Goal: Information Seeking & Learning: Find specific page/section

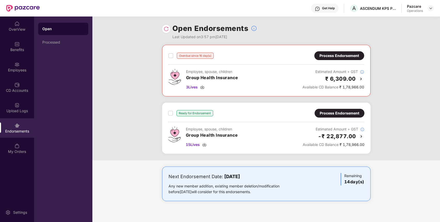
click at [330, 58] on div "Process Endorsement" at bounding box center [340, 56] width 40 height 6
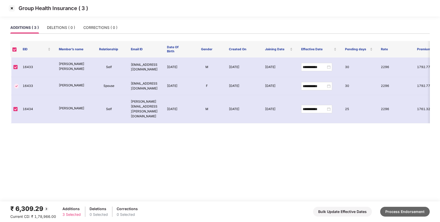
click at [403, 208] on button "Process Endorsement" at bounding box center [406, 212] width 50 height 10
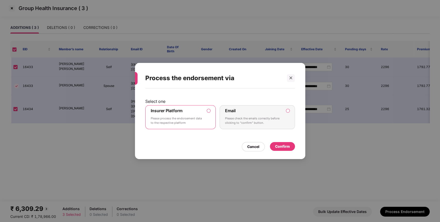
click at [277, 141] on div "Cancel Confirm" at bounding box center [220, 146] width 150 height 12
click at [277, 144] on div "Confirm" at bounding box center [282, 147] width 15 height 6
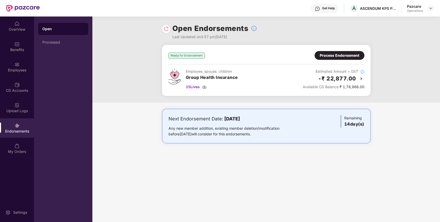
click at [324, 57] on div "Process Endorsement" at bounding box center [340, 56] width 40 height 6
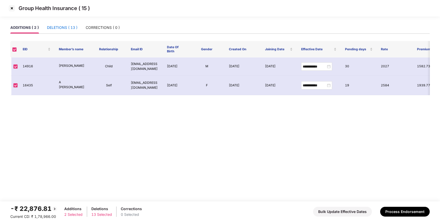
click at [63, 27] on div "DELETIONS ( 13 )" at bounding box center [62, 28] width 30 height 6
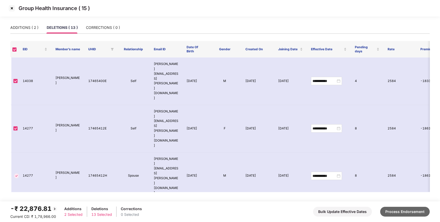
click at [391, 208] on button "Process Endorsement" at bounding box center [406, 212] width 50 height 10
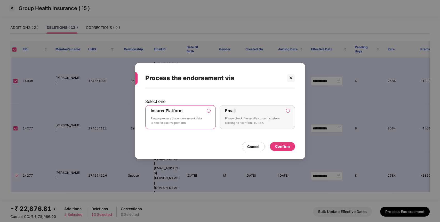
click at [280, 143] on div "Confirm" at bounding box center [282, 146] width 25 height 9
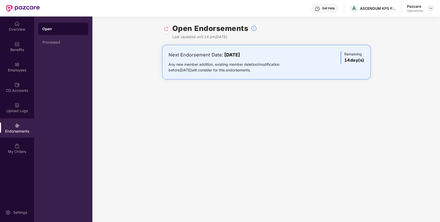
click at [431, 6] on img at bounding box center [431, 8] width 4 height 4
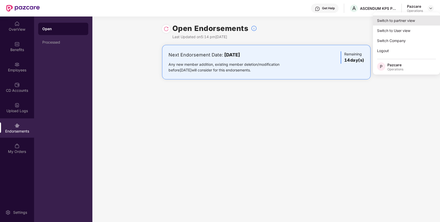
click at [385, 19] on div "Switch to partner view" at bounding box center [406, 20] width 67 height 10
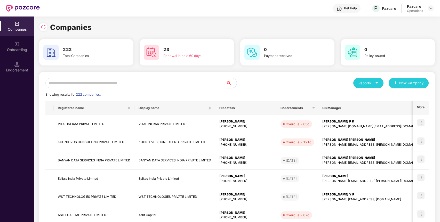
paste input "**********"
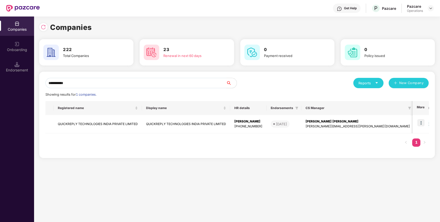
click at [195, 79] on input "**********" at bounding box center [135, 83] width 181 height 10
type input "**********"
click at [422, 121] on img at bounding box center [421, 122] width 7 height 7
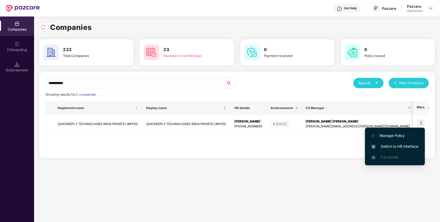
click at [390, 146] on span "Switch to HR interface" at bounding box center [395, 147] width 47 height 6
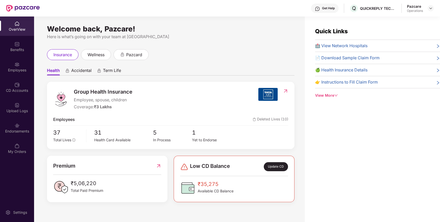
click at [20, 129] on div "Endorsements" at bounding box center [17, 131] width 34 height 5
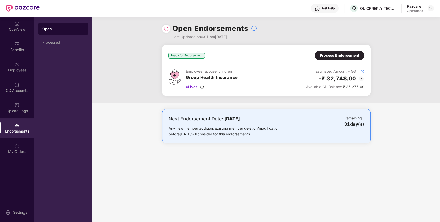
click at [363, 79] on img at bounding box center [362, 79] width 6 height 6
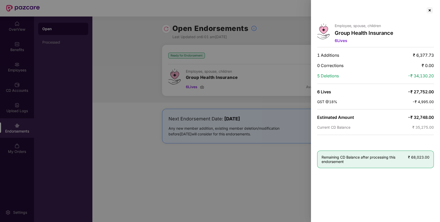
click at [428, 14] on div "Employee, spouse, children Group Health Insurance 6 Lives 1 Additions ₹ 6,377.7…" at bounding box center [375, 111] width 129 height 222
click at [430, 10] on div at bounding box center [430, 10] width 8 height 8
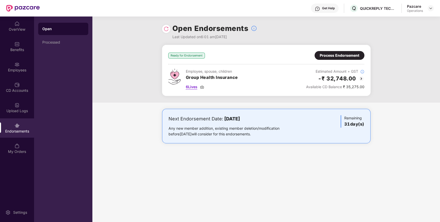
click at [204, 88] on img at bounding box center [202, 87] width 4 height 4
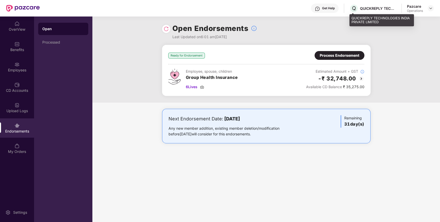
click at [380, 6] on div "QUICKREPLY TECHNOLOGIES INDIA PRIVATE LIMITED" at bounding box center [378, 8] width 36 height 5
copy div "QUICKREPLY TECHNOLOGIES INDIA PRIVATE LIMITED"
click at [380, 6] on div "QUICKREPLY TECHNOLOGIES INDIA PRIVATE LIMITED" at bounding box center [378, 8] width 36 height 5
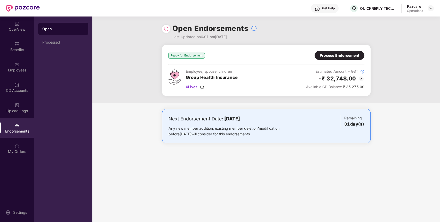
click at [431, 5] on div at bounding box center [431, 8] width 6 height 6
click at [431, 9] on img at bounding box center [431, 8] width 4 height 4
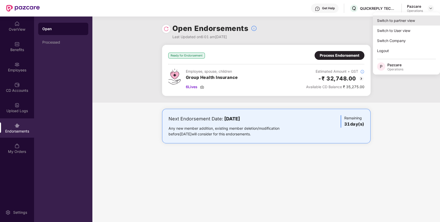
click at [395, 21] on div "Switch to partner view" at bounding box center [406, 20] width 67 height 10
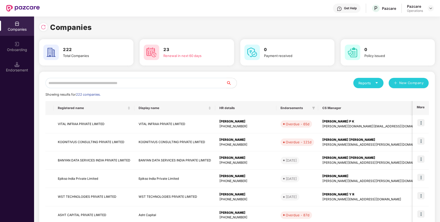
paste input "**********"
click at [88, 83] on input "**********" at bounding box center [135, 83] width 181 height 10
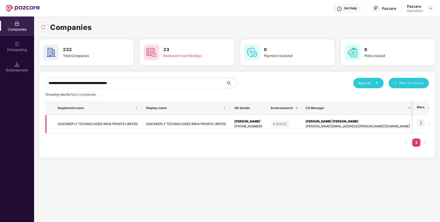
type input "**********"
click at [70, 125] on td "QUICKREPLY TECHNOLOGIES INDIA PRIVATE LIMITED" at bounding box center [98, 124] width 88 height 18
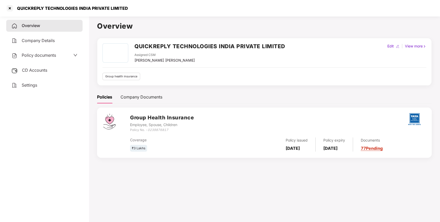
click at [141, 59] on div "Vikash Jhawar Maheswari" at bounding box center [165, 61] width 60 height 6
copy div "Vikash Jhawar Maheswari"
click at [9, 6] on div at bounding box center [10, 8] width 8 height 8
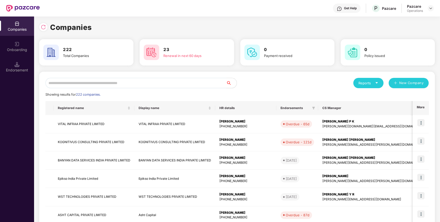
paste input "**********"
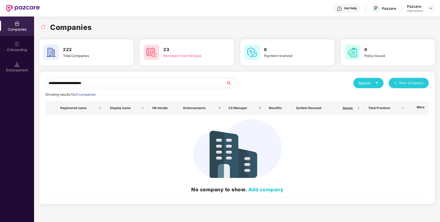
click at [158, 81] on input "**********" at bounding box center [135, 83] width 181 height 10
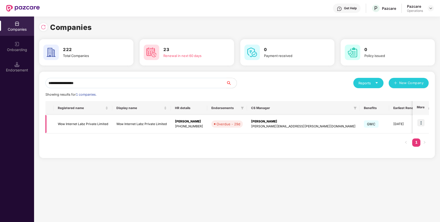
type input "**********"
click at [419, 121] on img at bounding box center [421, 122] width 7 height 7
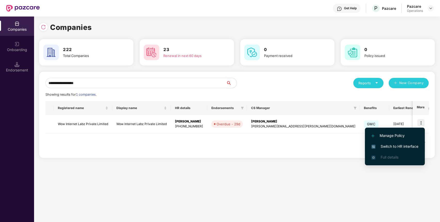
click at [399, 146] on span "Switch to HR interface" at bounding box center [395, 147] width 47 height 6
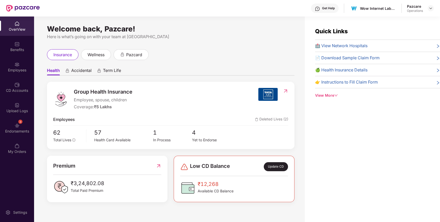
click at [13, 125] on div "3 Endorsements" at bounding box center [17, 128] width 34 height 19
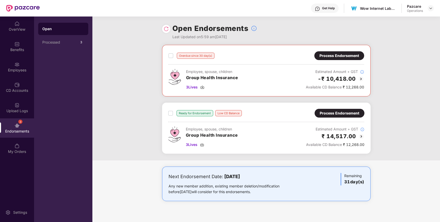
click at [361, 78] on img at bounding box center [361, 79] width 6 height 6
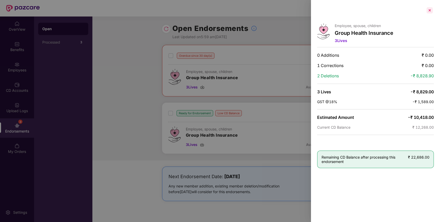
click at [429, 8] on div at bounding box center [430, 10] width 8 height 8
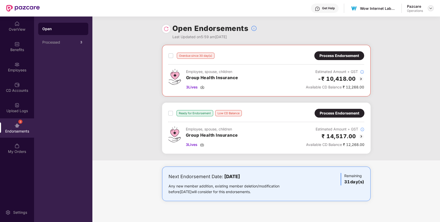
click at [431, 10] on img at bounding box center [431, 8] width 4 height 4
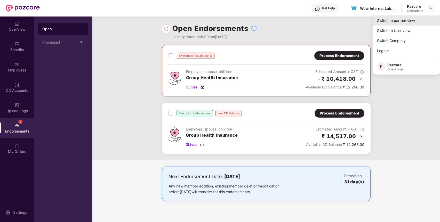
click at [409, 19] on div "Switch to partner view" at bounding box center [406, 20] width 67 height 10
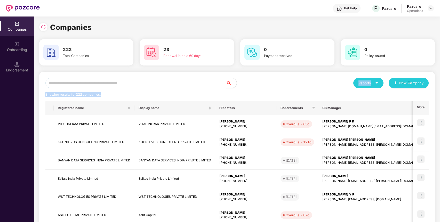
drag, startPoint x: 182, startPoint y: 89, endPoint x: 179, endPoint y: 85, distance: 4.7
click at [179, 85] on div "Reports New Company Showing results for 222 companies. Registered name Display …" at bounding box center [237, 197] width 384 height 238
click at [179, 85] on input "text" at bounding box center [135, 83] width 181 height 10
paste input "**********"
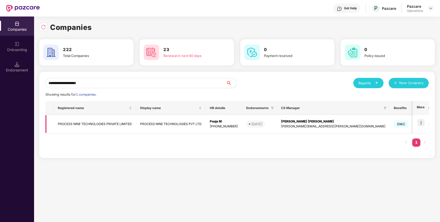
type input "**********"
click at [86, 123] on td "PROCESS NINE TECHNOLOGIES PRIVATE LIMITED" at bounding box center [95, 124] width 82 height 18
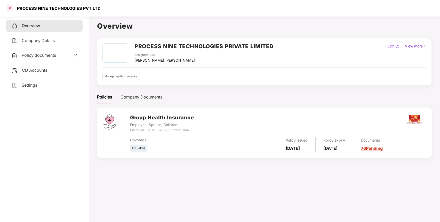
click at [8, 8] on div at bounding box center [10, 8] width 8 height 8
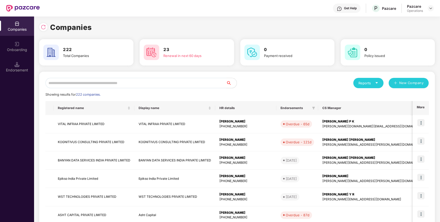
paste input "**********"
click at [94, 85] on input "**********" at bounding box center [135, 83] width 181 height 10
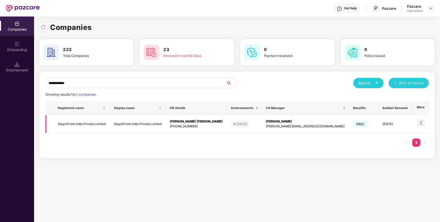
type input "**********"
click at [424, 121] on img at bounding box center [421, 122] width 7 height 7
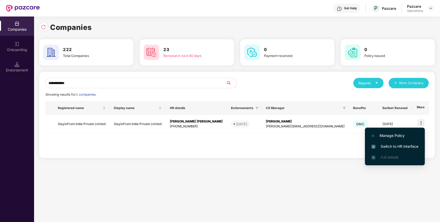
click at [387, 144] on span "Switch to HR interface" at bounding box center [395, 147] width 47 height 6
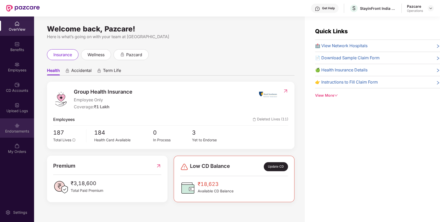
click at [6, 131] on div "Endorsements" at bounding box center [17, 131] width 34 height 5
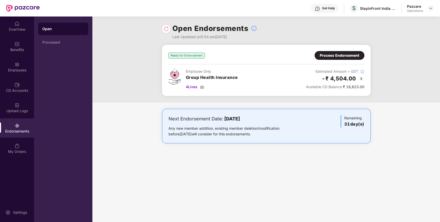
click at [360, 75] on div "-₹ 4,504.00" at bounding box center [335, 78] width 58 height 9
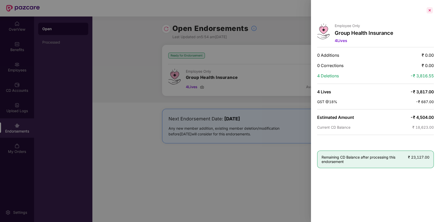
click at [431, 11] on div at bounding box center [430, 10] width 8 height 8
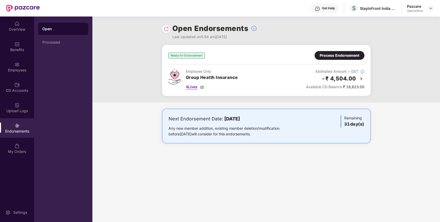
click at [203, 86] on img at bounding box center [202, 87] width 4 height 4
click at [342, 56] on div "Process Endorsement" at bounding box center [340, 56] width 40 height 6
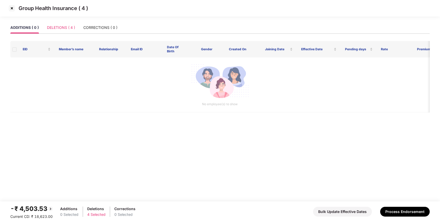
click at [64, 24] on div "DELETIONS ( 4 )" at bounding box center [61, 28] width 28 height 12
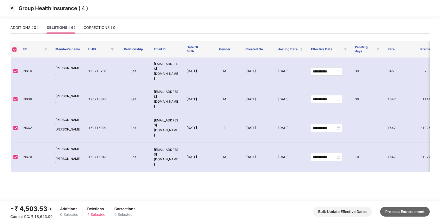
click at [398, 212] on button "Process Endorsement" at bounding box center [406, 212] width 50 height 10
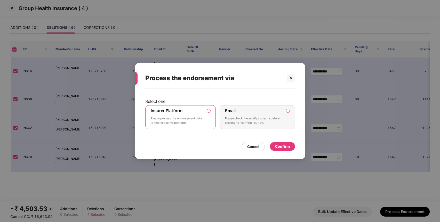
click at [284, 146] on div "Confirm" at bounding box center [282, 147] width 15 height 6
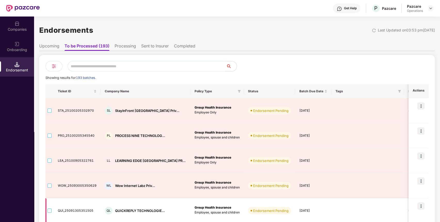
scroll to position [74, 0]
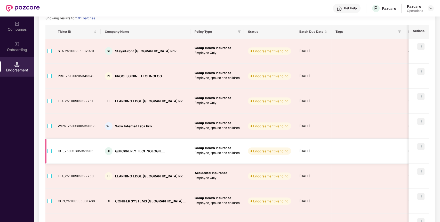
scroll to position [59, 0]
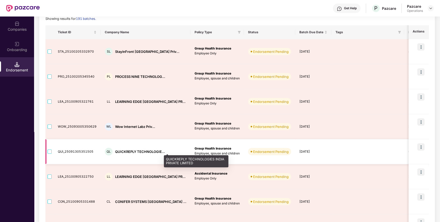
click at [122, 150] on div "QUICKREPLY TECHNOLOGIE..." at bounding box center [140, 152] width 50 height 5
copy div "QUICKREPLY"
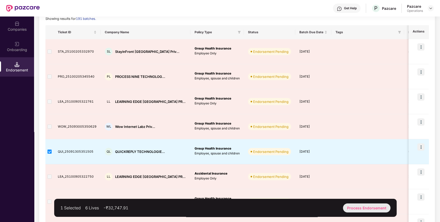
click at [360, 207] on div "Process Endorsement" at bounding box center [367, 208] width 48 height 9
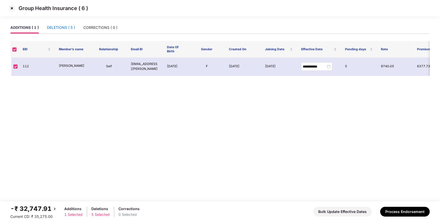
click at [65, 25] on div "DELETIONS ( 5 )" at bounding box center [61, 28] width 28 height 6
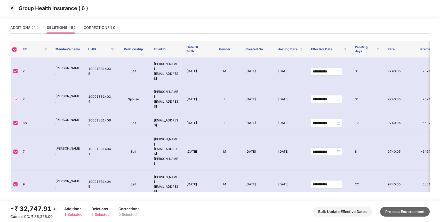
click at [411, 213] on button "Process Endorsement" at bounding box center [406, 212] width 50 height 10
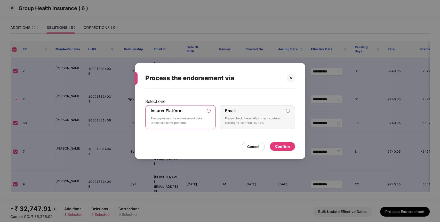
click at [286, 145] on div "Confirm" at bounding box center [282, 147] width 15 height 6
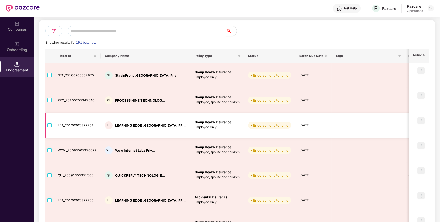
scroll to position [36, 0]
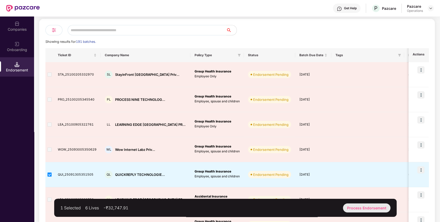
click at [351, 207] on div "Process Endorsement" at bounding box center [367, 208] width 48 height 9
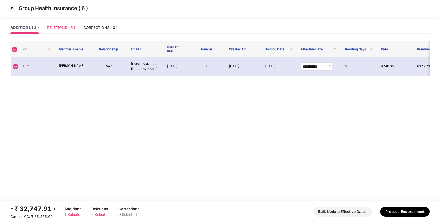
click at [60, 23] on div "DELETIONS ( 5 )" at bounding box center [61, 28] width 28 height 12
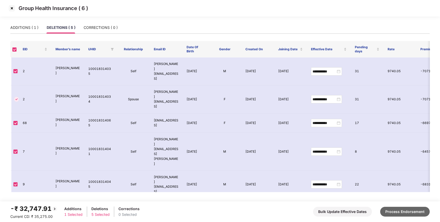
click at [398, 210] on button "Process Endorsement" at bounding box center [406, 212] width 50 height 10
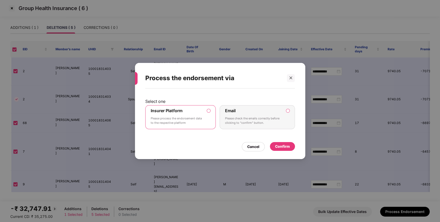
click at [278, 145] on div "Confirm" at bounding box center [282, 147] width 15 height 6
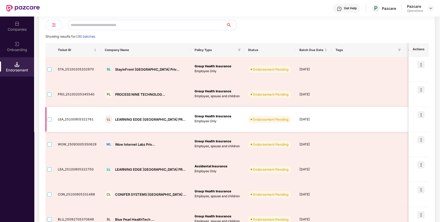
scroll to position [41, 0]
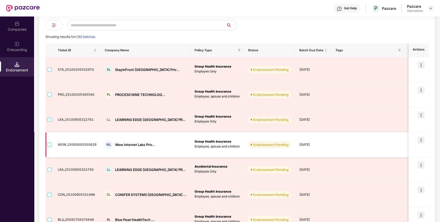
click at [122, 142] on div "WL Wow Internet Labz Priv..." at bounding box center [146, 145] width 82 height 8
copy div "Wow Internet Labz Priv..."
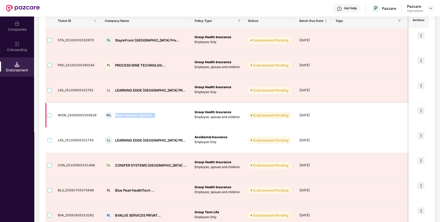
scroll to position [0, 0]
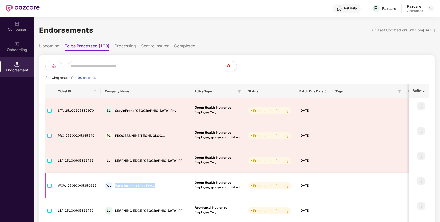
copy div "Wow Internet Labz Priv..."
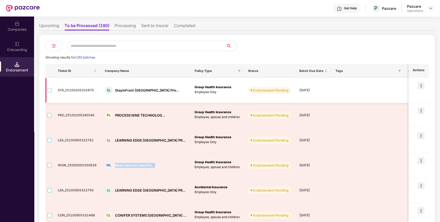
scroll to position [18, 0]
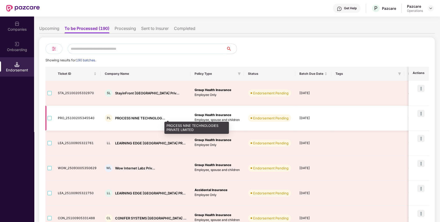
click at [124, 116] on div "PROCESS NINE TECHNOLOG..." at bounding box center [140, 118] width 50 height 5
copy div "PROCESS NINE TECHNOLOG..."
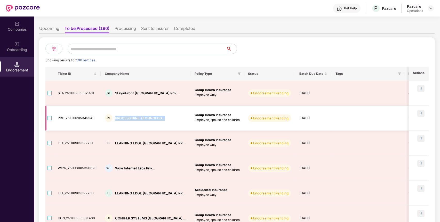
copy div "PROCESS NINE TECHNOLOG..."
click at [413, 117] on img at bounding box center [415, 118] width 4 height 4
click at [50, 115] on label at bounding box center [50, 118] width 4 height 6
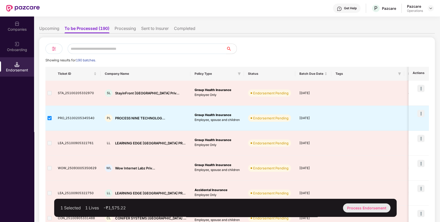
click at [353, 207] on div "Process Endorsement" at bounding box center [367, 208] width 48 height 9
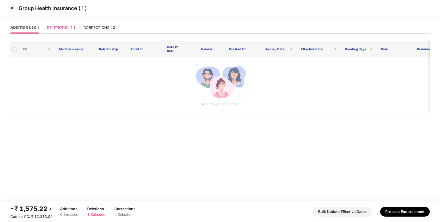
click at [63, 25] on div "DELETIONS ( 1 )" at bounding box center [61, 28] width 28 height 12
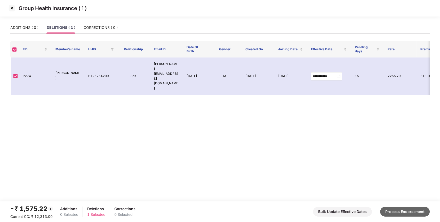
click at [403, 212] on button "Process Endorsement" at bounding box center [406, 212] width 50 height 10
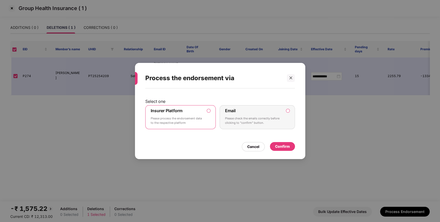
click at [281, 145] on div "Confirm" at bounding box center [282, 147] width 15 height 6
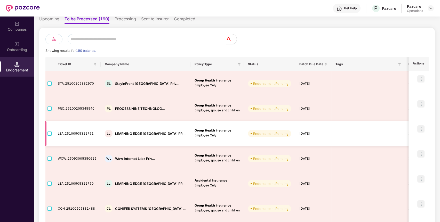
scroll to position [0, 0]
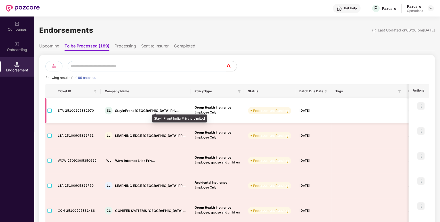
click at [126, 109] on div "StayinFront [GEOGRAPHIC_DATA] Priv..." at bounding box center [147, 110] width 64 height 5
copy div "StayinFront"
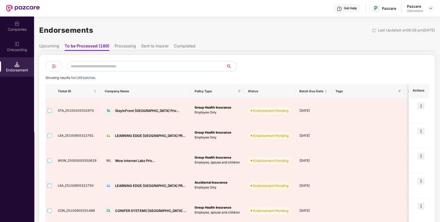
click at [290, 38] on div "Endorsements Last Updated on 06:26 pm, 10 Oct 2025" at bounding box center [237, 30] width 396 height 16
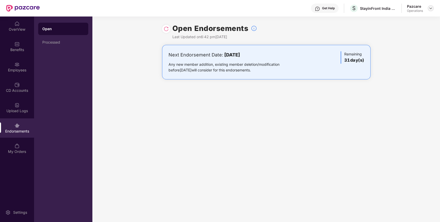
click at [430, 7] on img at bounding box center [431, 8] width 4 height 4
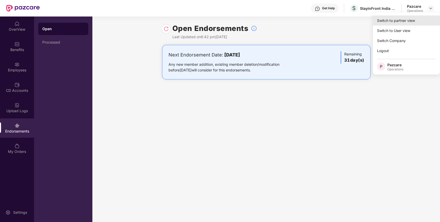
click at [408, 17] on div "Switch to partner view" at bounding box center [406, 20] width 67 height 10
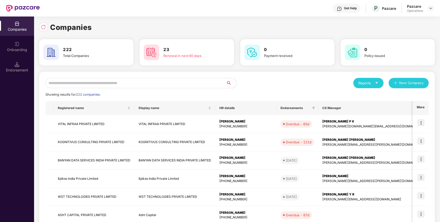
paste input "**********"
click at [86, 81] on input "**********" at bounding box center [135, 83] width 181 height 10
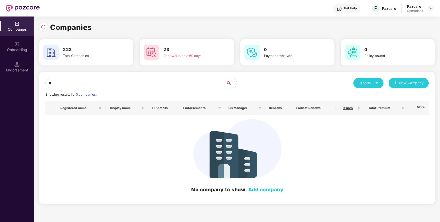
type input "*"
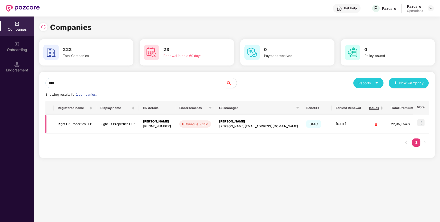
type input "****"
click at [70, 120] on td "Right Fit Properties LLP" at bounding box center [75, 124] width 43 height 18
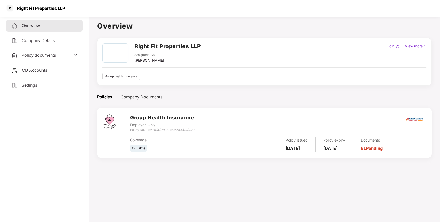
click at [58, 58] on div "Policy documents" at bounding box center [44, 55] width 66 height 7
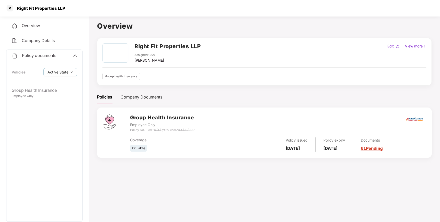
click at [32, 58] on span "Policy documents" at bounding box center [39, 55] width 34 height 5
click at [31, 72] on span "CD Accounts" at bounding box center [34, 70] width 25 height 5
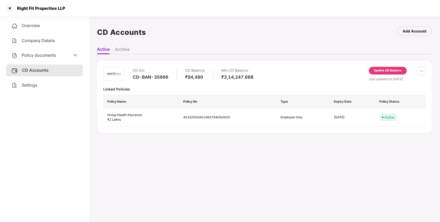
click at [391, 71] on div "Update CD Balance" at bounding box center [388, 70] width 28 height 5
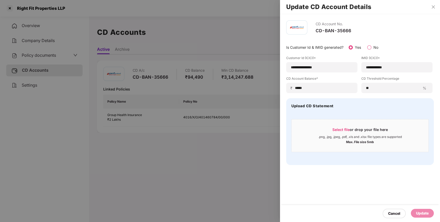
click at [338, 30] on div "CD-BAN-35666" at bounding box center [334, 31] width 36 height 6
click at [428, 5] on h2 "Update CD Account Details" at bounding box center [360, 7] width 148 height 6
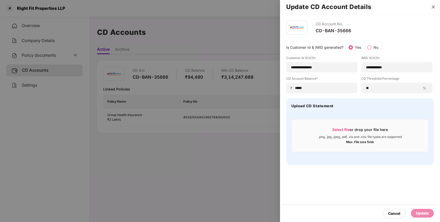
click at [434, 5] on icon "close" at bounding box center [434, 7] width 4 height 4
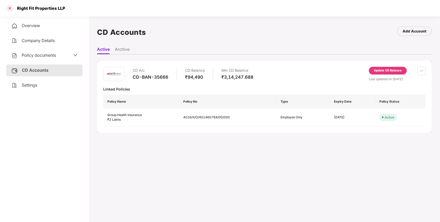
click at [10, 7] on div at bounding box center [10, 8] width 8 height 8
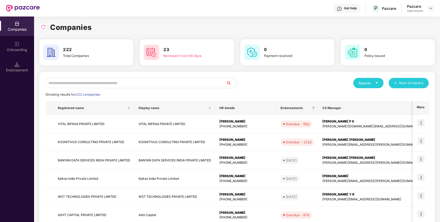
click at [122, 82] on input "text" at bounding box center [135, 83] width 181 height 10
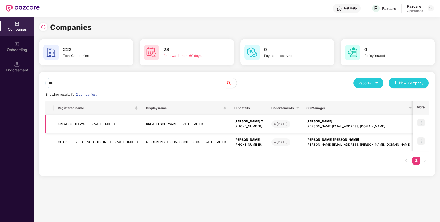
type input "***"
click at [87, 123] on td "KREATIO SOFTWARE PRIVATE LIMITED" at bounding box center [98, 124] width 88 height 18
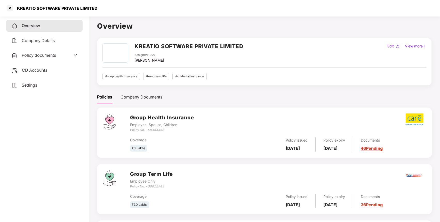
click at [160, 43] on h2 "KREATIO SOFTWARE PRIVATE LIMITED" at bounding box center [189, 46] width 109 height 9
copy h2 "KREATIO SOFTWARE PRIVATE LIMITED"
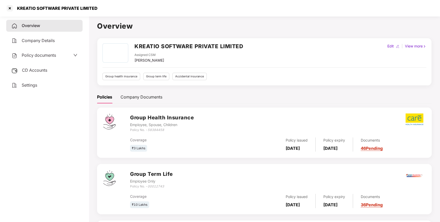
click at [31, 53] on span "Policy documents" at bounding box center [39, 55] width 34 height 5
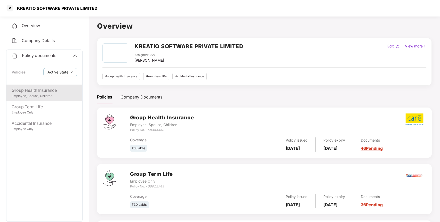
click at [30, 92] on div "Group Health Insurance" at bounding box center [45, 90] width 66 height 6
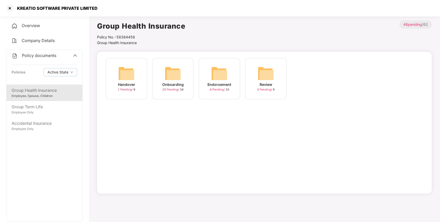
click at [221, 75] on img at bounding box center [219, 73] width 17 height 17
click at [120, 44] on span "Group Health Insurance" at bounding box center [117, 43] width 40 height 4
click at [172, 78] on img at bounding box center [173, 73] width 17 height 17
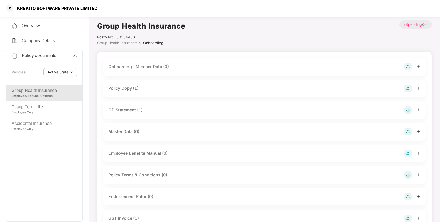
click at [138, 88] on div "Policy Copy (1)" at bounding box center [123, 88] width 30 height 6
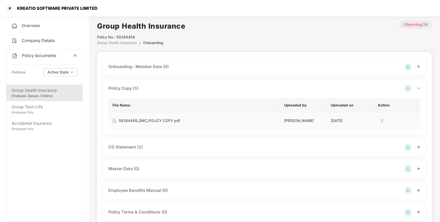
click at [141, 121] on div "58384458_GMC_POLICY COPY.pdf" at bounding box center [149, 121] width 61 height 6
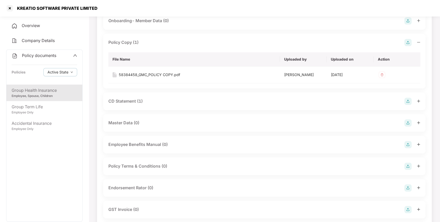
scroll to position [51, 0]
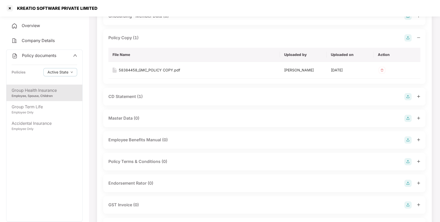
click at [126, 95] on div "CD Statement (1)" at bounding box center [125, 97] width 34 height 6
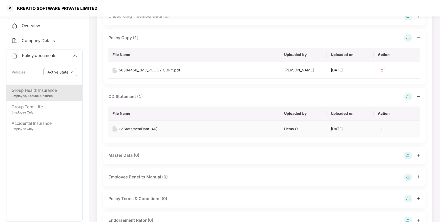
click at [143, 126] on div "CdStatementData (46)" at bounding box center [138, 129] width 39 height 6
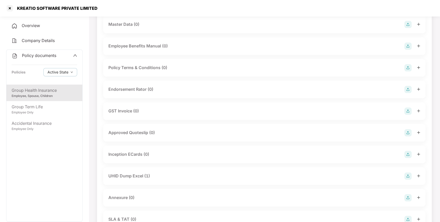
scroll to position [183, 0]
click at [124, 173] on div "UHID Dump Excel (1)" at bounding box center [129, 175] width 42 height 6
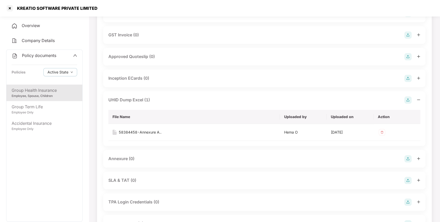
scroll to position [260, 0]
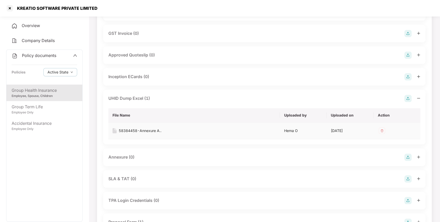
click at [135, 132] on div "58384458-Annexure A.." at bounding box center [140, 131] width 43 height 6
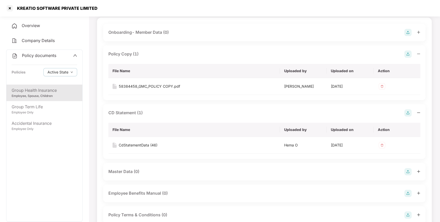
scroll to position [0, 0]
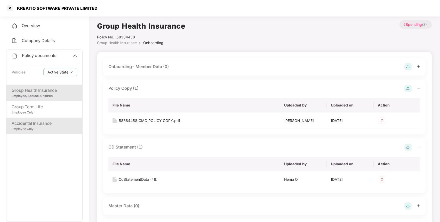
click at [33, 121] on div "Accidental Insurance" at bounding box center [45, 123] width 66 height 6
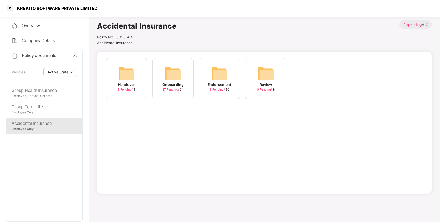
click at [180, 74] on img at bounding box center [173, 73] width 17 height 17
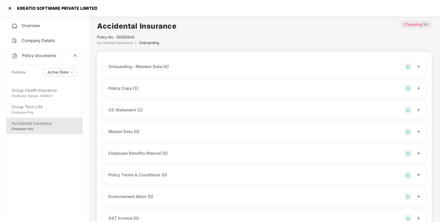
click at [137, 89] on div "Policy Copy (1)" at bounding box center [123, 88] width 30 height 6
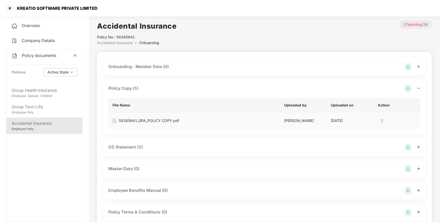
click at [148, 120] on div "58385641_GPA_POLICY COPY.pdf" at bounding box center [149, 121] width 60 height 6
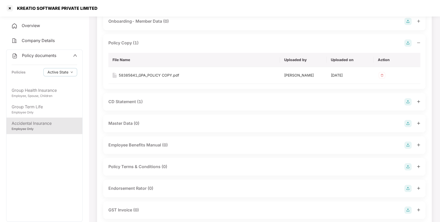
scroll to position [48, 0]
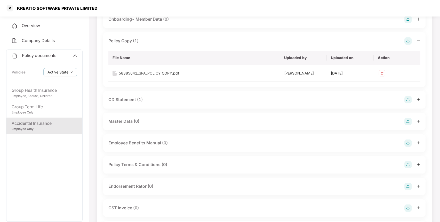
click at [142, 101] on div "CD Statement (1)" at bounding box center [125, 100] width 34 height 6
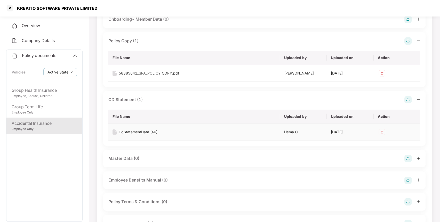
click at [140, 130] on div "CdStatementData (46)" at bounding box center [138, 132] width 39 height 6
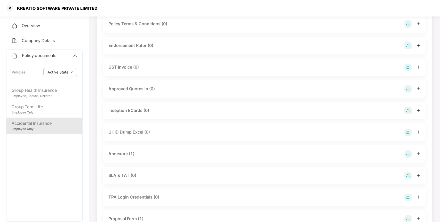
scroll to position [227, 0]
click at [118, 152] on div "Annexure (1)" at bounding box center [121, 153] width 26 height 6
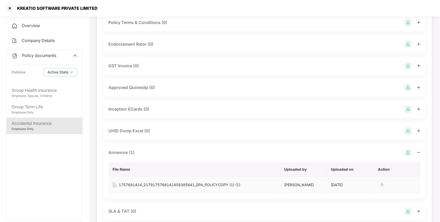
click at [143, 186] on div "1757681414_2179175768141458385641_GPA_POLICYCOPY (1) (1)" at bounding box center [180, 185] width 122 height 6
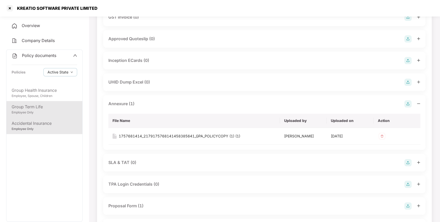
scroll to position [275, 0]
click at [29, 112] on div "Employee Only" at bounding box center [45, 112] width 66 height 5
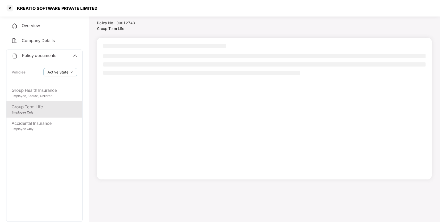
scroll to position [14, 0]
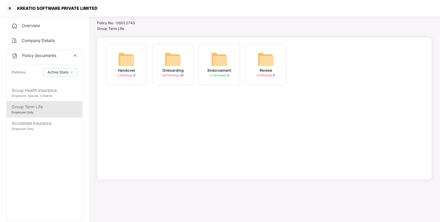
click at [176, 60] on img at bounding box center [173, 59] width 17 height 17
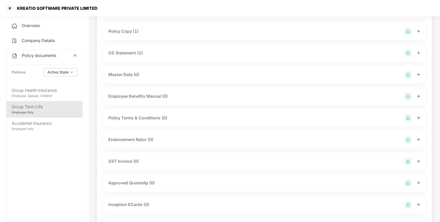
scroll to position [0, 0]
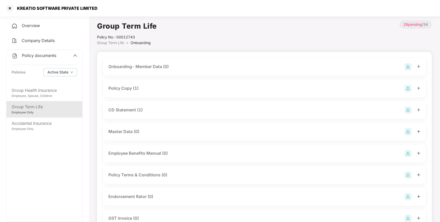
click at [127, 89] on div "Policy Copy (1)" at bounding box center [123, 88] width 30 height 6
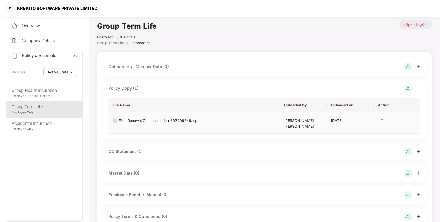
click at [142, 121] on div "Final Renewal Communication_307299649.zip" at bounding box center [158, 121] width 79 height 6
click at [136, 149] on div "CD Statement (1)" at bounding box center [125, 152] width 34 height 6
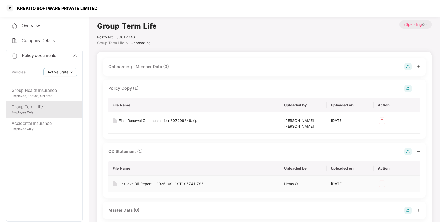
click at [136, 181] on div "UnitLevelBIDReport - 2025-09-19T105741.786" at bounding box center [161, 184] width 85 height 6
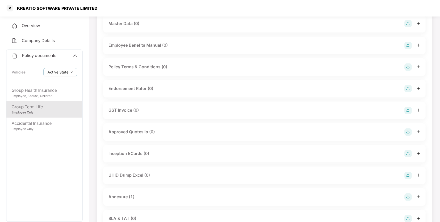
scroll to position [189, 0]
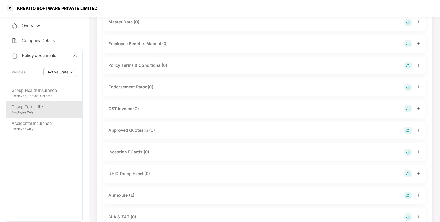
click at [126, 192] on div "Annexure (1)" at bounding box center [121, 195] width 26 height 6
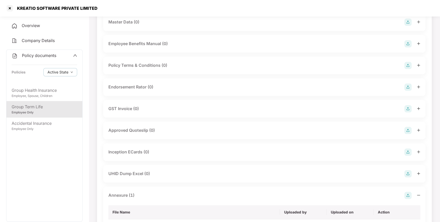
scroll to position [247, 0]
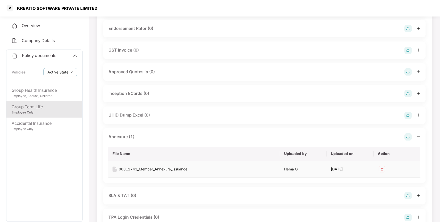
click at [139, 167] on div "00012743_Member_Annexure_Issuance" at bounding box center [153, 170] width 69 height 6
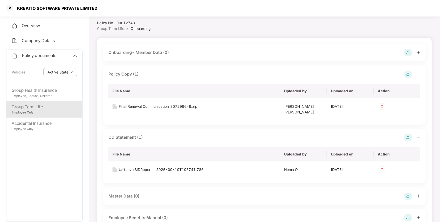
scroll to position [0, 0]
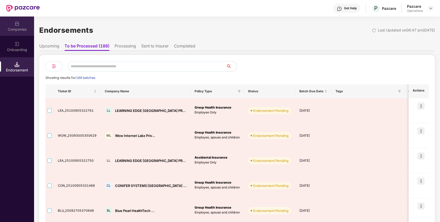
click at [14, 25] on div "Companies" at bounding box center [17, 26] width 34 height 19
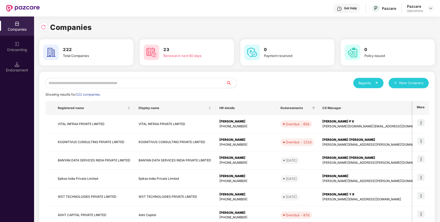
click at [72, 85] on input "text" at bounding box center [135, 83] width 181 height 10
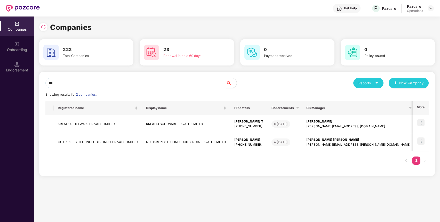
type input "***"
click at [21, 65] on div "Endorsement" at bounding box center [17, 66] width 34 height 19
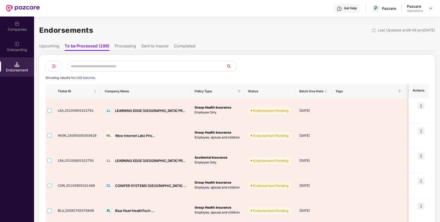
click at [91, 64] on input "text" at bounding box center [147, 66] width 159 height 10
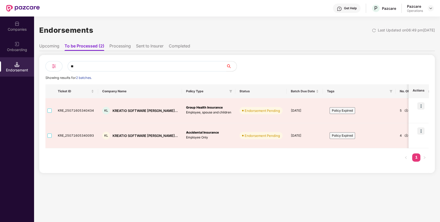
type input "*"
